Goal: Find specific page/section

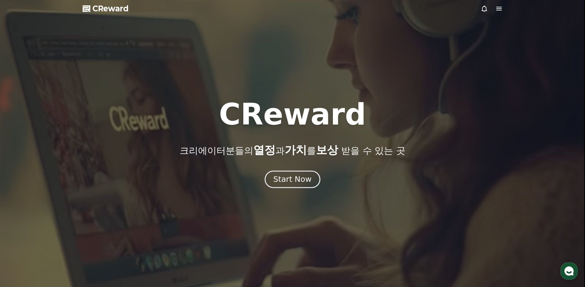
click at [293, 182] on div "Start Now" at bounding box center [292, 179] width 38 height 10
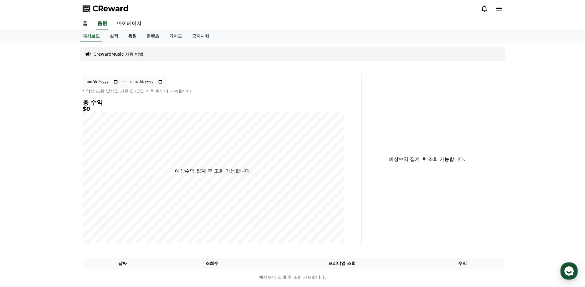
click at [130, 37] on link "음원" at bounding box center [132, 36] width 18 height 12
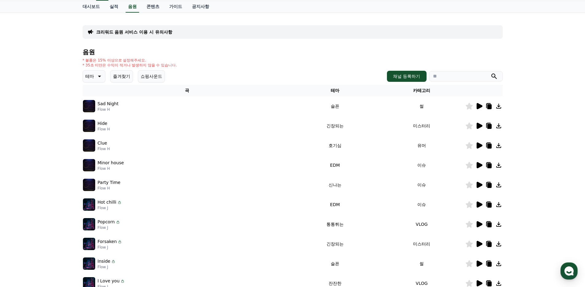
scroll to position [51, 0]
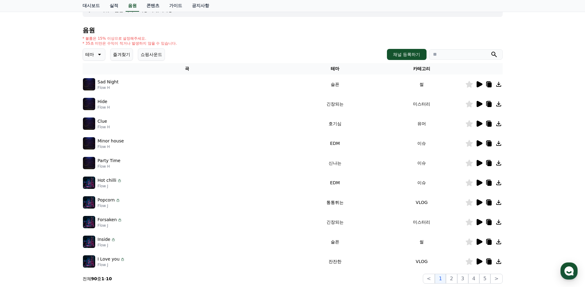
click at [100, 57] on icon at bounding box center [98, 54] width 7 height 7
click at [98, 73] on button "귀여운" at bounding box center [93, 73] width 18 height 14
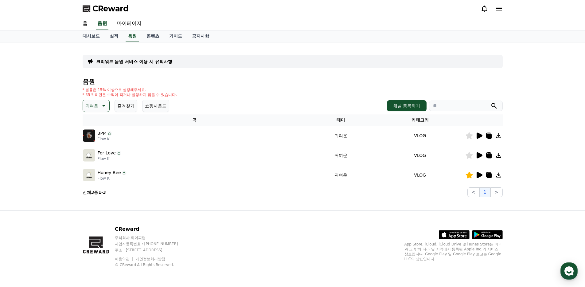
click at [481, 158] on icon at bounding box center [479, 154] width 7 height 7
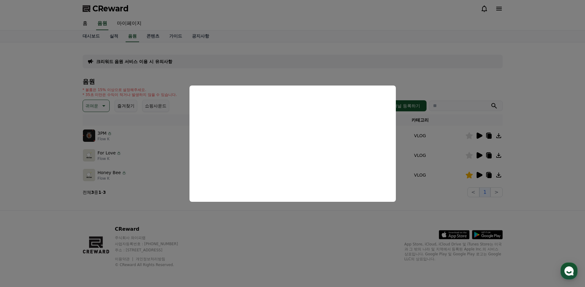
click at [544, 91] on button "close modal" at bounding box center [292, 143] width 585 height 287
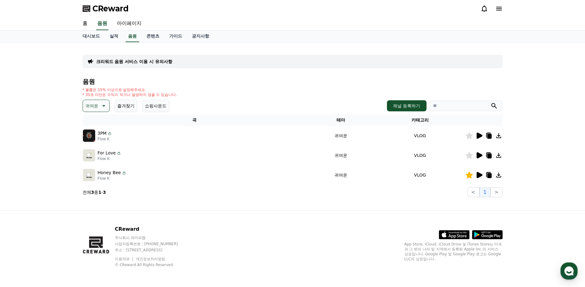
click at [481, 175] on icon at bounding box center [480, 175] width 6 height 6
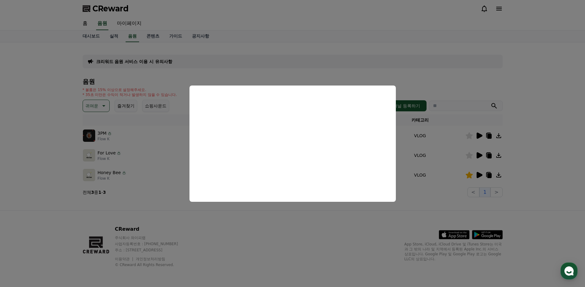
click at [27, 107] on button "close modal" at bounding box center [292, 143] width 585 height 287
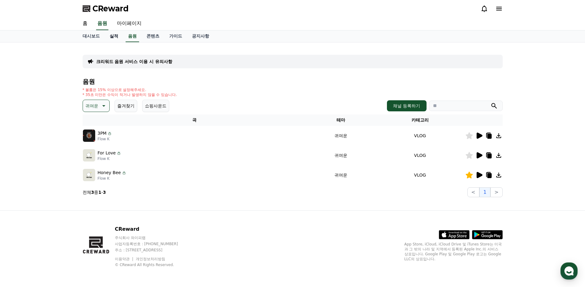
click at [108, 39] on link "실적" at bounding box center [114, 36] width 18 height 12
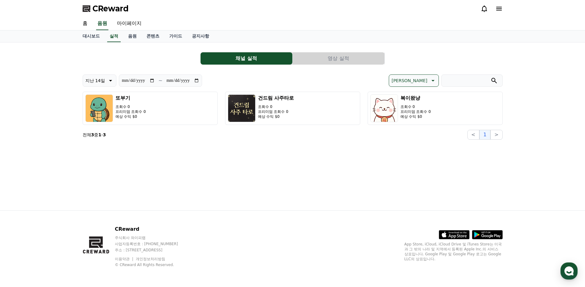
click at [333, 62] on button "영상 실적" at bounding box center [339, 58] width 92 height 12
